Goal: Answer question/provide support

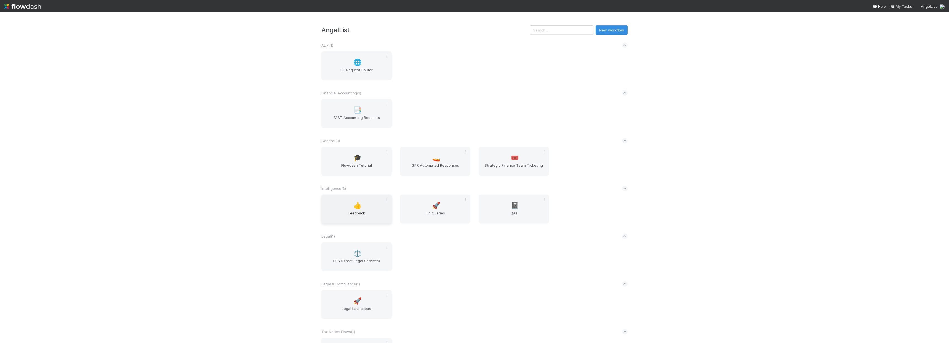
click at [358, 215] on span "Feedback" at bounding box center [356, 215] width 66 height 11
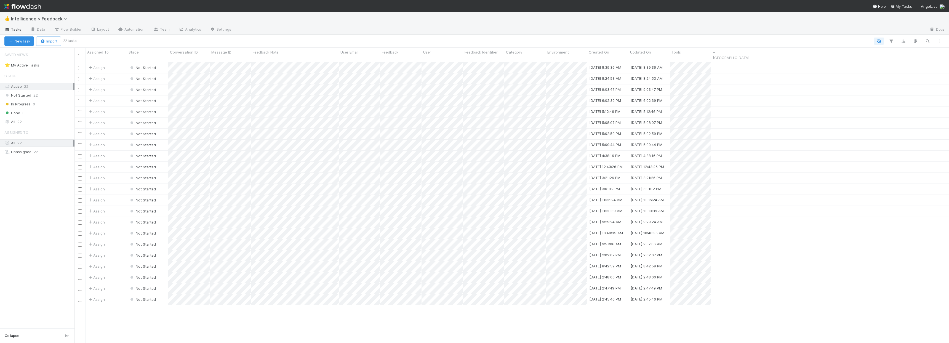
scroll to position [281, 870]
click at [822, 151] on div "Assign Not Started [DATE] 4:38:16 PM [DATE] 4:38:16 PM" at bounding box center [511, 156] width 874 height 11
click at [823, 133] on div at bounding box center [474, 171] width 949 height 343
click at [773, 19] on div "👍 Intelligence > Feedback" at bounding box center [474, 18] width 949 height 13
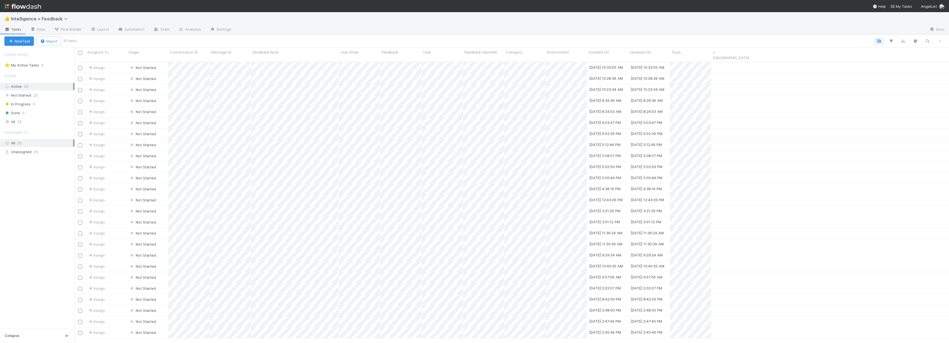
click at [757, 18] on div "👍 Intelligence > Feedback" at bounding box center [474, 18] width 949 height 13
click at [736, 28] on div at bounding box center [474, 171] width 949 height 343
click at [737, 26] on div at bounding box center [580, 29] width 689 height 9
click at [783, 173] on div "Assign Not Started [DATE] 5:00:44 PM [DATE] 5:00:44 PM" at bounding box center [511, 178] width 874 height 11
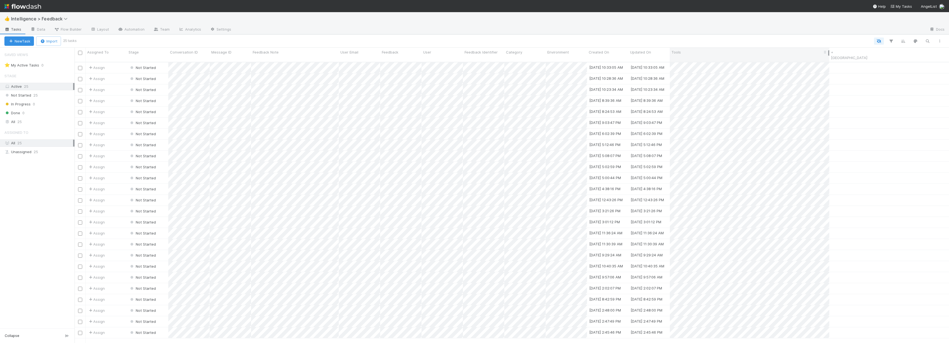
drag, startPoint x: 710, startPoint y: 51, endPoint x: 828, endPoint y: 49, distance: 118.9
click at [828, 49] on div "Tools" at bounding box center [749, 55] width 159 height 14
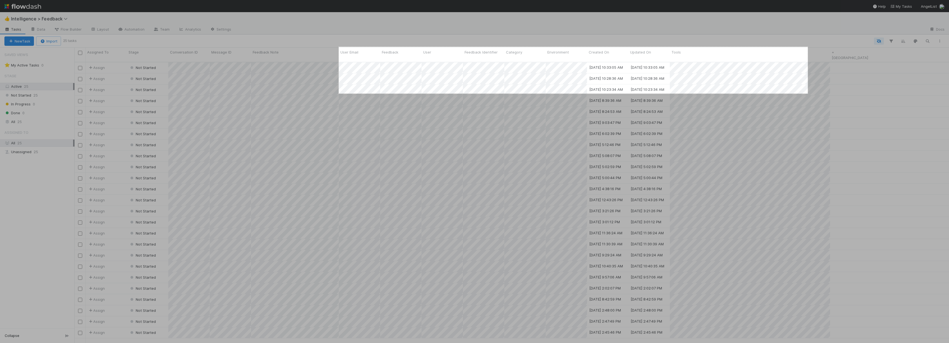
drag, startPoint x: 799, startPoint y: 70, endPoint x: 339, endPoint y: 93, distance: 461.1
click at [339, 93] on div "1700 X 169" at bounding box center [474, 171] width 949 height 343
click at [821, 70] on link "Copy" at bounding box center [820, 69] width 14 height 6
